Goal: Information Seeking & Learning: Learn about a topic

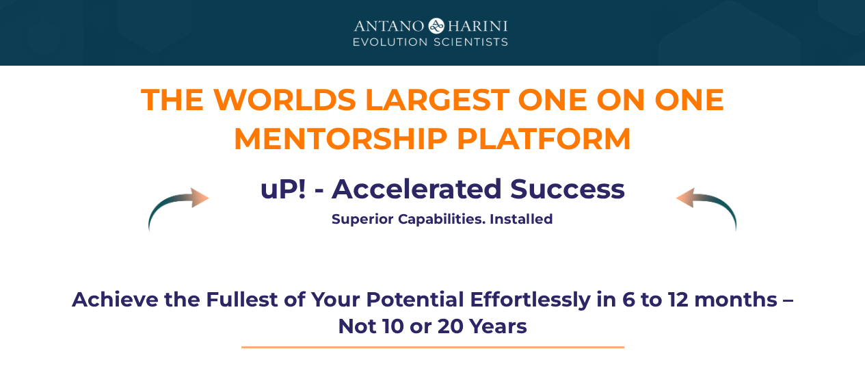
click at [47, 161] on div at bounding box center [128, 202] width 163 height 87
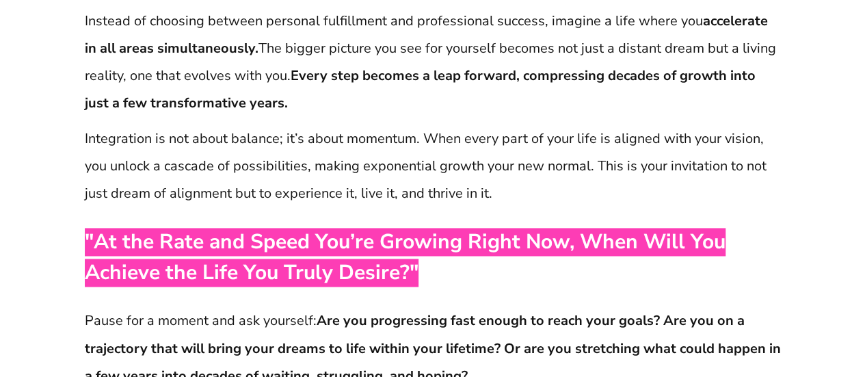
scroll to position [985, 0]
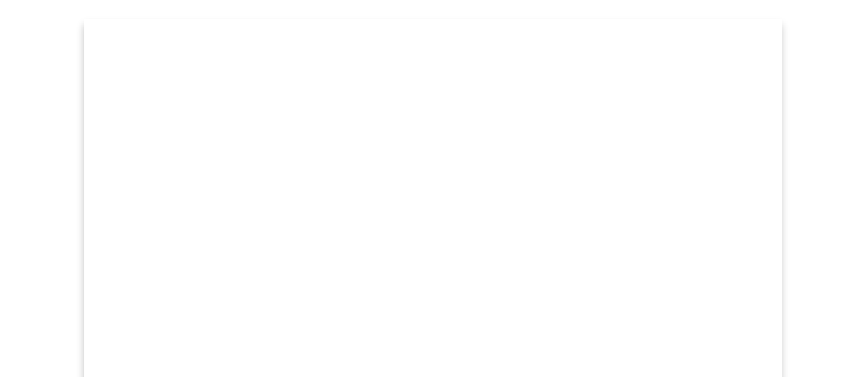
scroll to position [2715, 0]
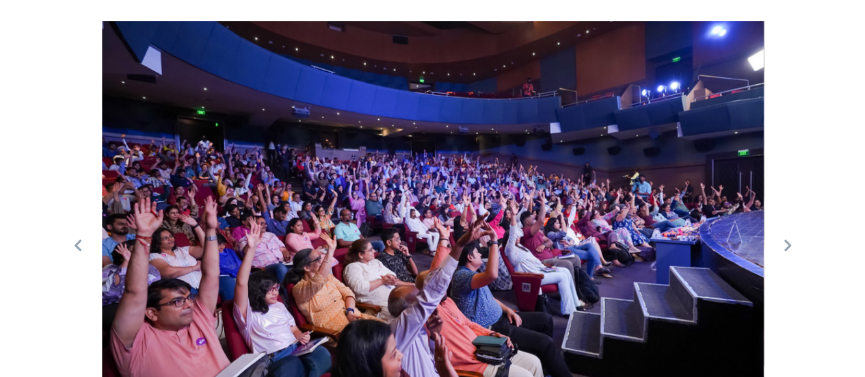
scroll to position [4520, 0]
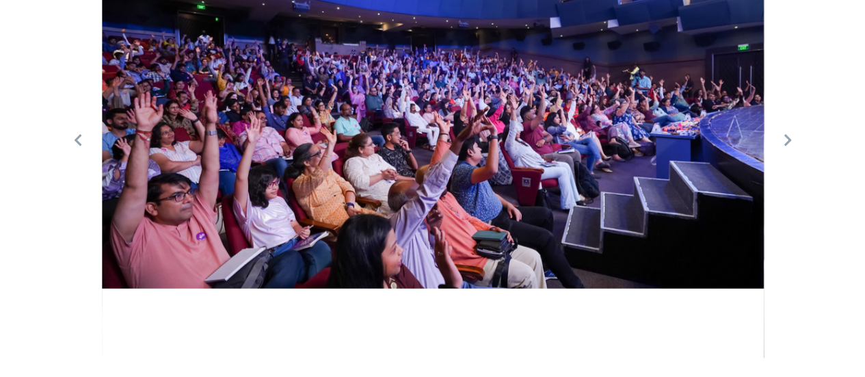
click at [226, 100] on img at bounding box center [433, 102] width 662 height 373
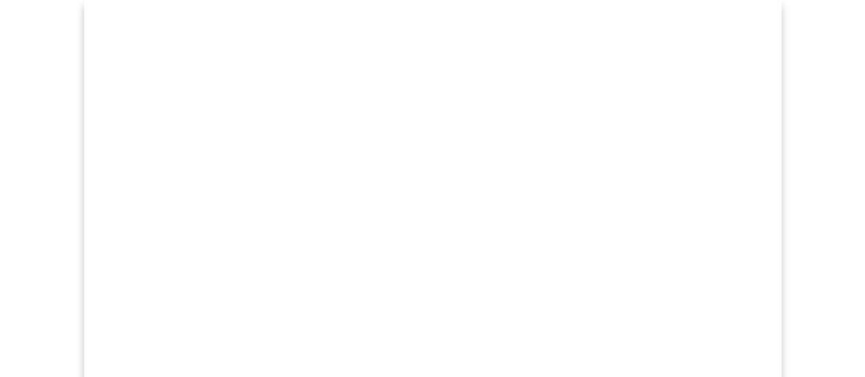
scroll to position [2715, 0]
